Goal: Navigation & Orientation: Find specific page/section

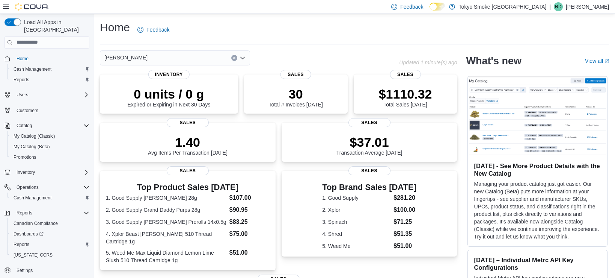
click at [339, 34] on div "Home Feedback" at bounding box center [354, 30] width 509 height 20
click at [319, 69] on div "[PERSON_NAME] Updated 1 minute(s) ago 0 units / 0 g Expired or Expiring in Next…" at bounding box center [278, 224] width 357 height 349
click at [282, 140] on div "1.40 Avg Items Per Transaction [DATE] Sales $37.01 Transaction Average [DATE] S…" at bounding box center [278, 141] width 357 height 39
click at [281, 168] on div "0 units / 0 g Expired or Expiring in Next 30 Days Inventory 30 Total # Invoices…" at bounding box center [278, 251] width 357 height 354
